Goal: Information Seeking & Learning: Check status

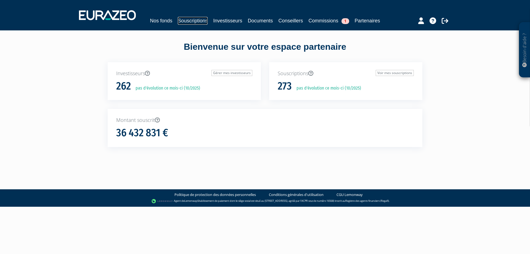
click at [192, 23] on link "Souscriptions" at bounding box center [193, 21] width 30 height 8
click at [194, 20] on link "Souscriptions" at bounding box center [193, 21] width 30 height 8
click at [189, 18] on link "Souscriptions" at bounding box center [193, 21] width 30 height 8
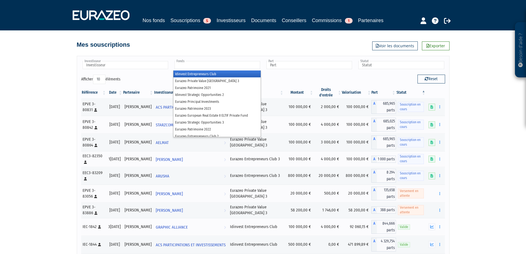
click at [210, 64] on input "text" at bounding box center [217, 65] width 86 height 8
click at [210, 54] on div "Investisseur ACS PARTICIPATIONS ET INVESTISSEMENTS AE&F AELMAT AFRICAN QUEEN HO…" at bounding box center [263, 174] width 315 height 248
type input "Fonds"
click at [202, 65] on input "text" at bounding box center [217, 65] width 86 height 8
click at [117, 65] on input "text" at bounding box center [126, 65] width 86 height 8
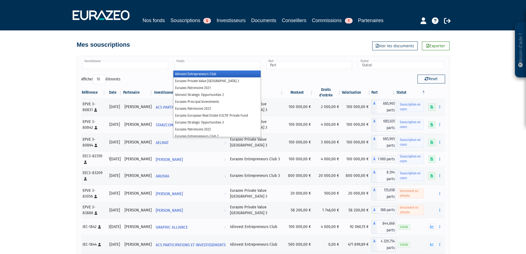
type input "Fonds"
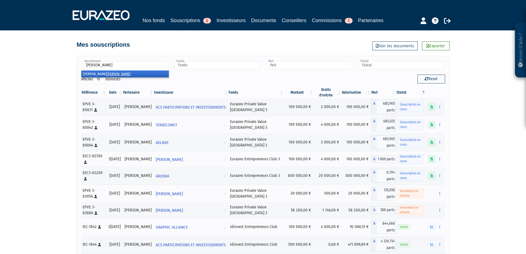
type input "LEMOINE"
click at [116, 71] on li "Louis LEMOINE" at bounding box center [124, 73] width 87 height 7
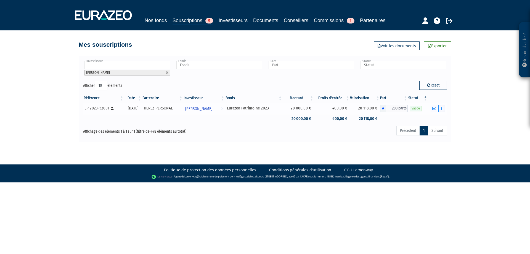
click at [440, 108] on button "button" at bounding box center [441, 108] width 7 height 7
click at [212, 108] on span "[PERSON_NAME]" at bounding box center [198, 109] width 27 height 10
click at [200, 109] on span "[PERSON_NAME]" at bounding box center [198, 109] width 27 height 10
click at [328, 109] on td "400,00 €" at bounding box center [332, 108] width 36 height 11
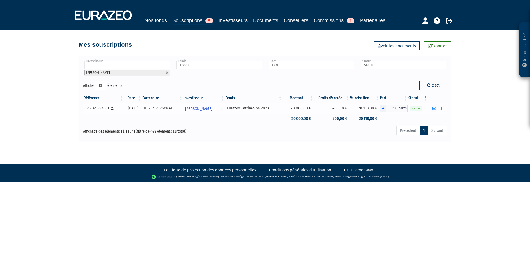
click at [114, 109] on div "EP 2023-52001 [Français] Personne physique" at bounding box center [103, 108] width 38 height 6
click at [110, 108] on div "EP 2023-52001 [Français] Personne physique" at bounding box center [103, 108] width 38 height 6
click at [104, 108] on div "EP 2023-52001 [Français] Personne physique" at bounding box center [103, 108] width 38 height 6
click at [108, 108] on div "EP 2023-52001 [Français] Personne physique" at bounding box center [103, 108] width 38 height 6
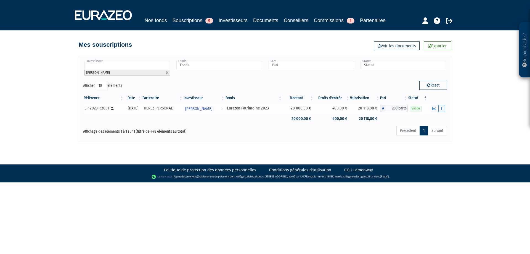
click at [441, 111] on button "button" at bounding box center [441, 108] width 7 height 7
click at [435, 107] on icon "button" at bounding box center [434, 109] width 4 height 4
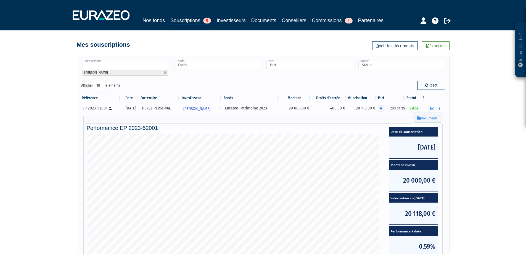
click at [171, 108] on td "HEREZ PERSONAE" at bounding box center [160, 108] width 41 height 11
click at [238, 111] on div "Eurazeo Patrimoine 2023" at bounding box center [252, 108] width 54 height 6
click at [220, 111] on link "[PERSON_NAME] Voir l'investisseur" at bounding box center [202, 108] width 42 height 11
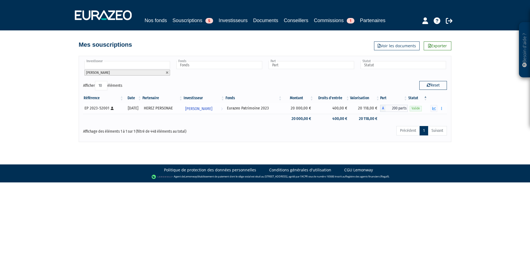
drag, startPoint x: 83, startPoint y: 109, endPoint x: 108, endPoint y: 109, distance: 25.1
click at [108, 109] on div "Référence Date Partenaire Investisseur Fonds Montant Droits d'entrée Valorisati…" at bounding box center [265, 108] width 372 height 33
click at [103, 115] on td at bounding box center [103, 119] width 41 height 10
drag, startPoint x: 83, startPoint y: 108, endPoint x: 107, endPoint y: 108, distance: 24.3
click at [107, 108] on td "EP 2023-52001 [Français] Personne physique" at bounding box center [103, 108] width 41 height 11
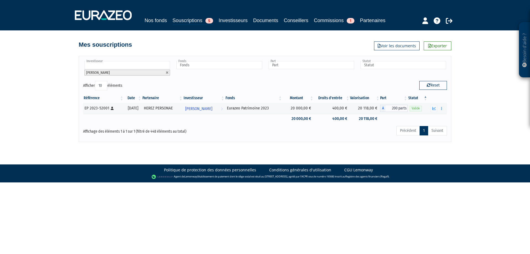
copy div "EP 2023-52001"
click at [208, 109] on span "[PERSON_NAME]" at bounding box center [198, 109] width 27 height 10
